Goal: Navigation & Orientation: Find specific page/section

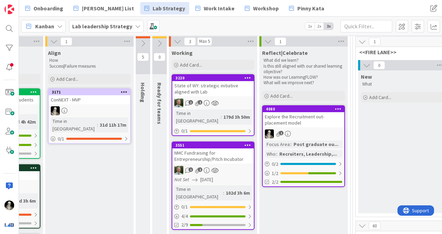
scroll to position [57, 727]
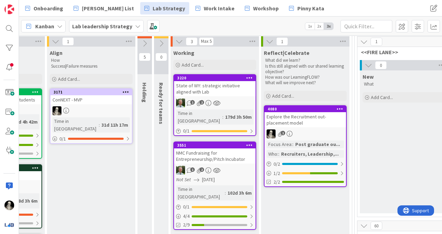
click at [238, 88] on div "State of WY: strategic initiative aligned with Lab" at bounding box center [215, 88] width 82 height 15
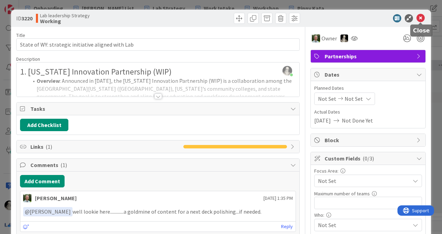
click at [420, 18] on icon at bounding box center [421, 18] width 8 height 8
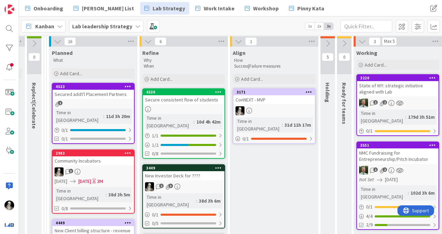
scroll to position [57, 542]
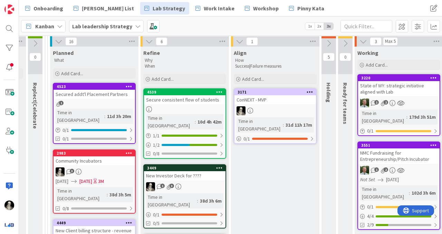
click at [203, 103] on div "Secure consistent flow of students" at bounding box center [185, 99] width 82 height 9
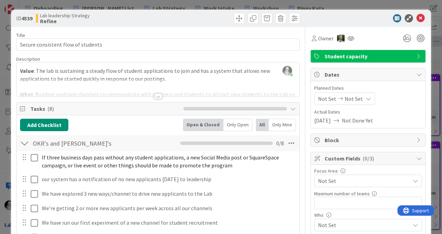
click at [158, 95] on div at bounding box center [159, 97] width 8 height 6
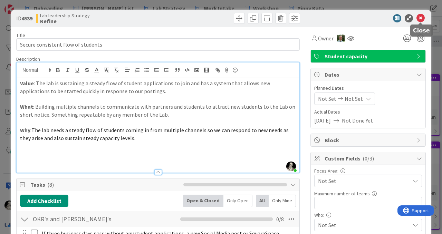
click at [420, 17] on icon at bounding box center [421, 18] width 8 height 8
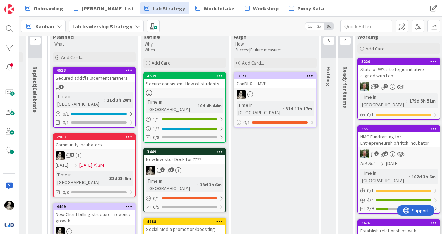
scroll to position [78, 542]
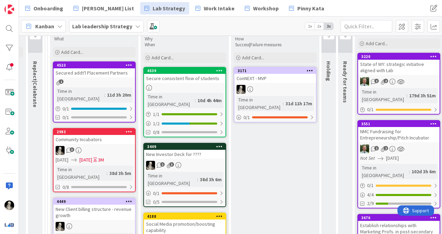
click at [105, 72] on div "Secured addt'l Placement Partners" at bounding box center [95, 72] width 82 height 9
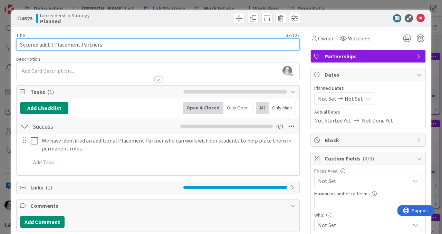
drag, startPoint x: 39, startPoint y: 45, endPoint x: 39, endPoint y: 40, distance: 4.5
click at [39, 44] on input "Secured addt'l Placement Partners" at bounding box center [158, 44] width 284 height 12
type input "Secure addt'l Placement Partners"
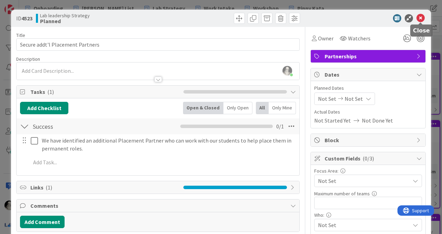
click at [421, 18] on icon at bounding box center [421, 18] width 8 height 8
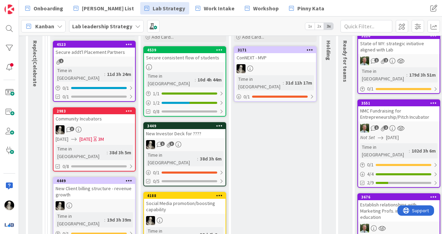
scroll to position [102, 542]
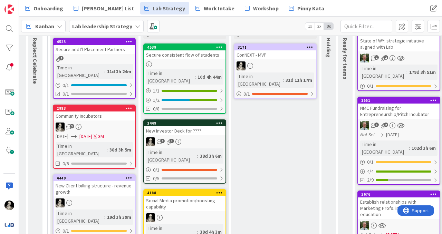
click at [284, 56] on div "ConNEXT - MVP" at bounding box center [276, 54] width 82 height 9
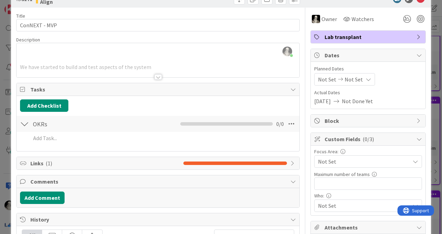
scroll to position [17, 0]
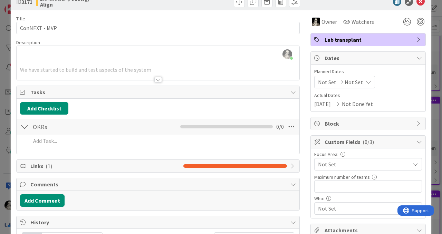
click at [159, 80] on div at bounding box center [159, 80] width 8 height 6
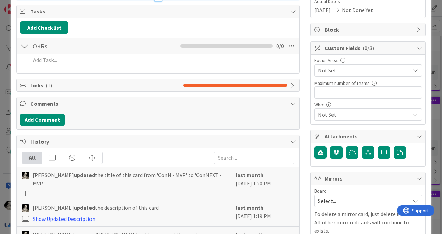
scroll to position [0, 0]
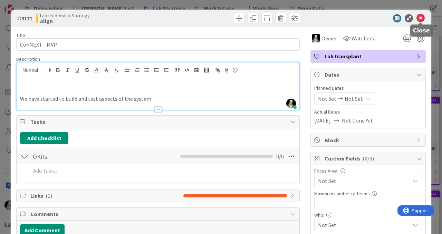
click at [421, 17] on icon at bounding box center [421, 18] width 8 height 8
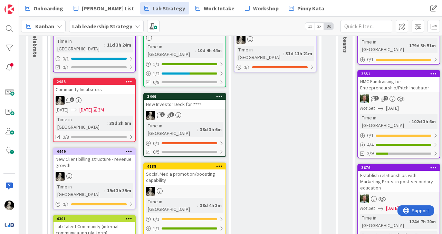
scroll to position [132, 542]
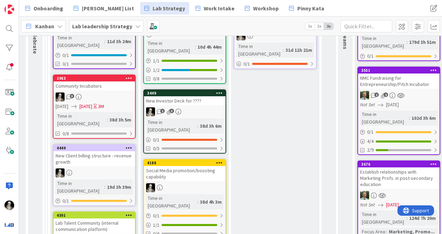
click at [204, 96] on div "New Investor Deck for ????" at bounding box center [185, 100] width 82 height 9
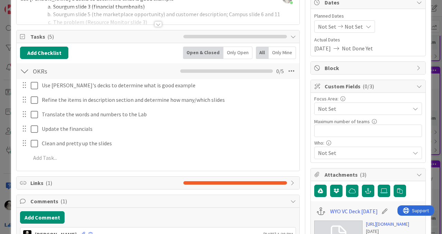
scroll to position [74, 0]
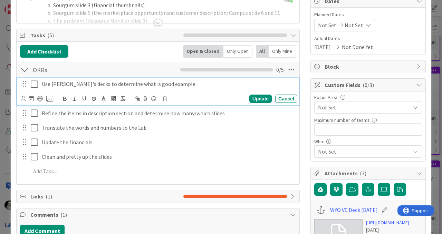
click at [34, 82] on icon at bounding box center [34, 84] width 7 height 8
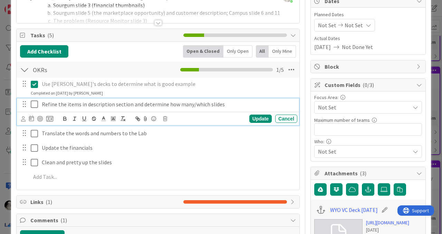
click at [35, 102] on icon at bounding box center [34, 104] width 7 height 8
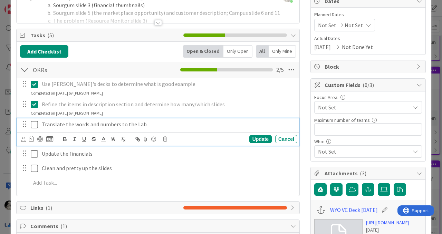
click at [34, 122] on icon at bounding box center [34, 125] width 7 height 8
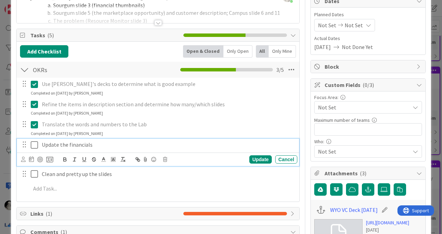
click at [34, 143] on icon at bounding box center [34, 145] width 7 height 8
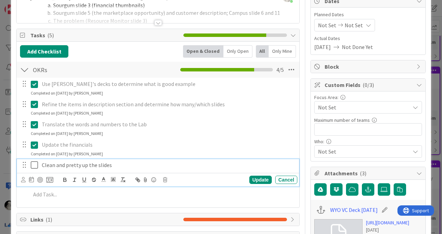
click at [34, 163] on icon at bounding box center [34, 165] width 7 height 8
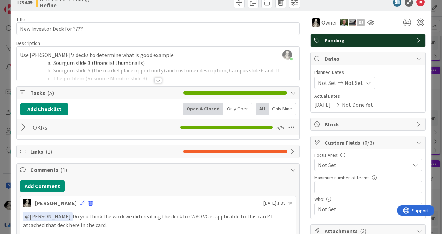
scroll to position [0, 0]
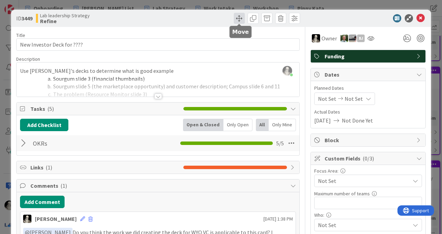
click at [240, 18] on span at bounding box center [239, 18] width 11 height 11
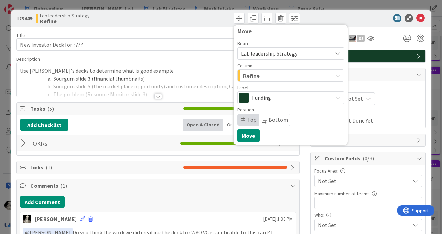
click at [265, 73] on div "Refine" at bounding box center [287, 75] width 91 height 11
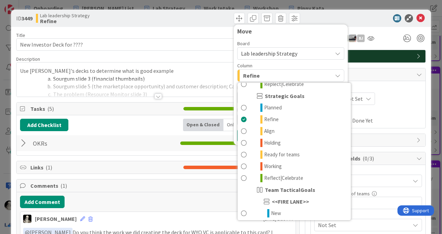
scroll to position [103, 0]
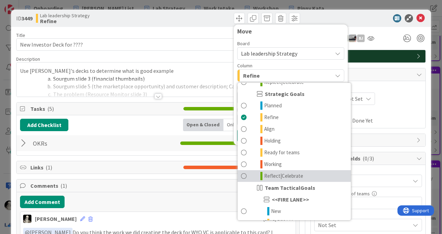
click at [244, 176] on span at bounding box center [244, 176] width 6 height 8
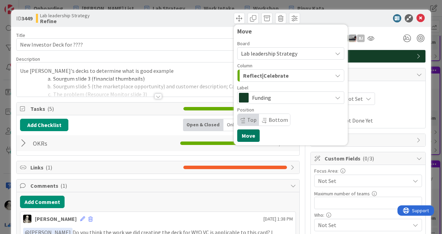
click at [247, 133] on button "Move" at bounding box center [248, 136] width 22 height 12
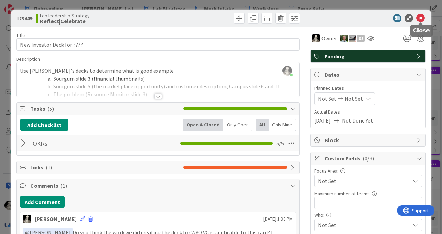
click at [422, 19] on icon at bounding box center [421, 18] width 8 height 8
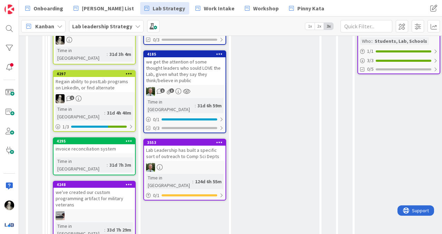
scroll to position [330, 542]
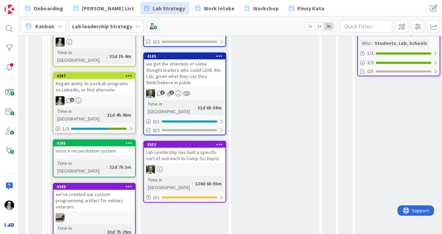
click at [102, 96] on div "1" at bounding box center [95, 100] width 82 height 9
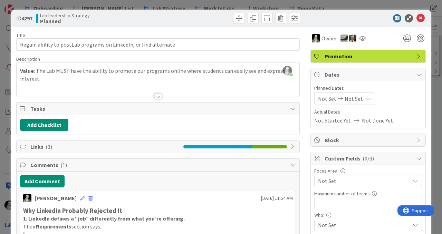
click at [159, 94] on div at bounding box center [159, 97] width 8 height 6
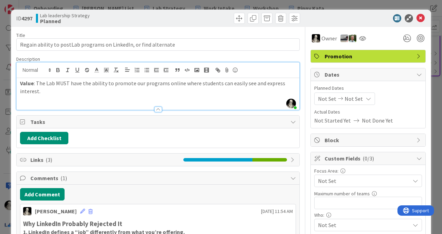
click at [158, 106] on div at bounding box center [158, 106] width 283 height 7
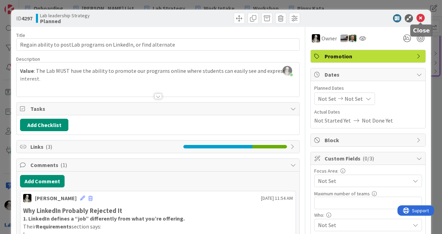
click at [422, 17] on icon at bounding box center [421, 18] width 8 height 8
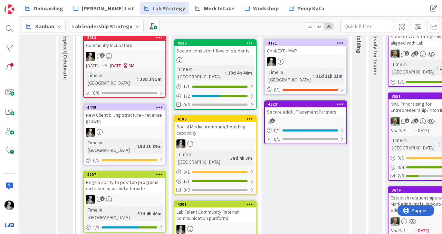
scroll to position [100, 512]
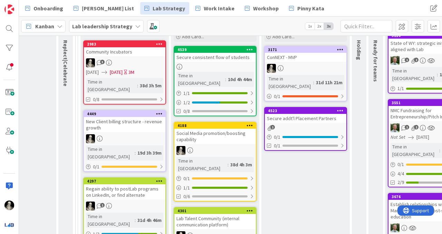
click at [219, 130] on div "Social Media promotion/boosting capability" at bounding box center [216, 136] width 82 height 15
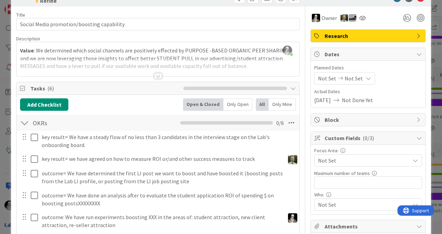
scroll to position [22, 0]
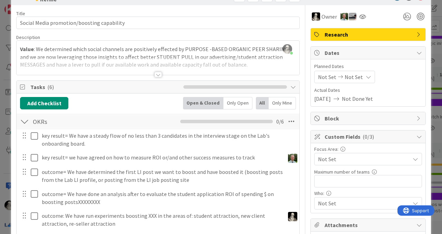
click at [158, 74] on div at bounding box center [159, 75] width 8 height 6
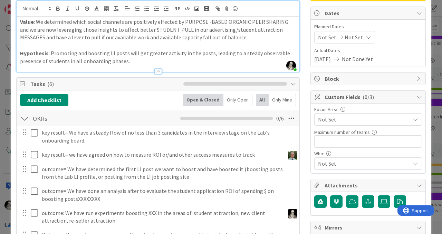
scroll to position [0, 0]
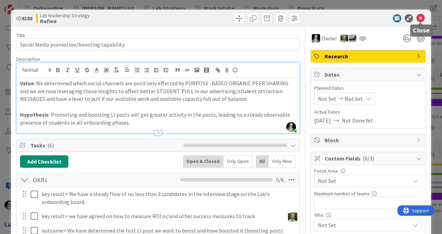
click at [421, 16] on icon at bounding box center [421, 18] width 8 height 8
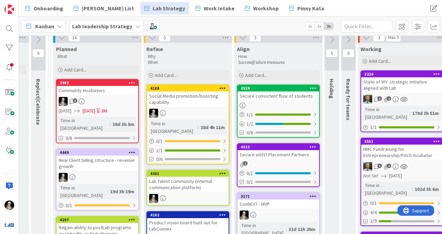
scroll to position [63, 539]
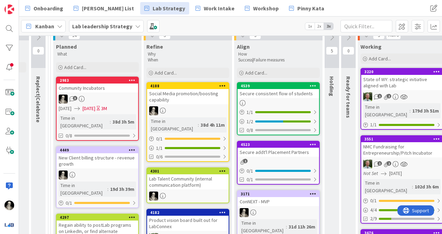
click at [278, 98] on div "Secure consistent flow of students" at bounding box center [279, 93] width 82 height 9
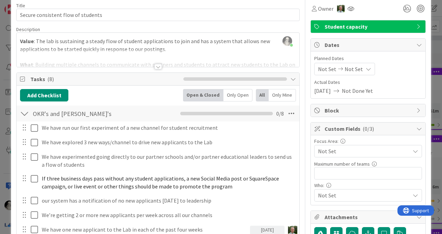
scroll to position [32, 0]
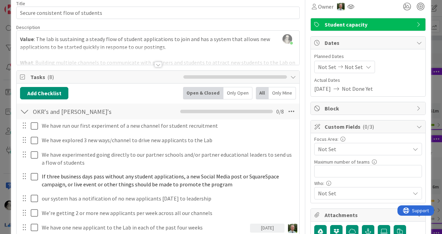
click at [160, 63] on div at bounding box center [159, 65] width 8 height 6
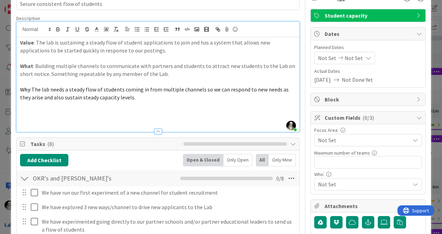
scroll to position [40, 0]
